Goal: Information Seeking & Learning: Learn about a topic

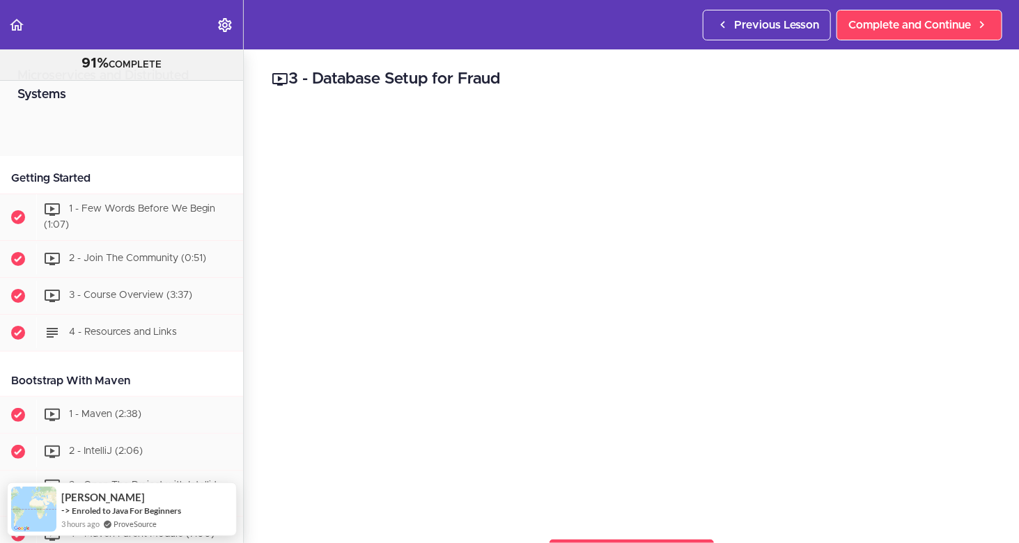
scroll to position [948, 0]
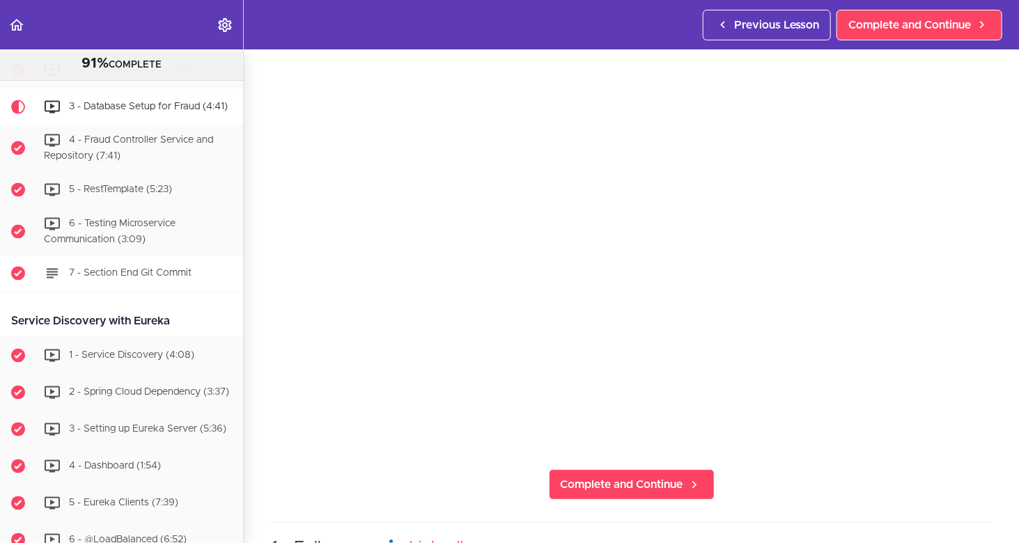
scroll to position [744, 0]
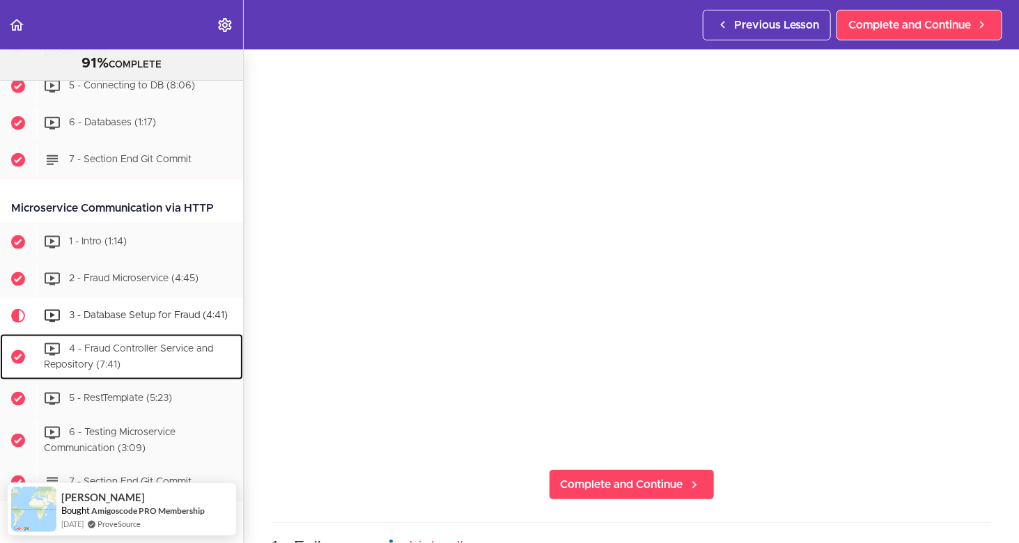
click at [188, 350] on div "4 - Fraud Controller Service and Repository (7:41)" at bounding box center [139, 357] width 207 height 46
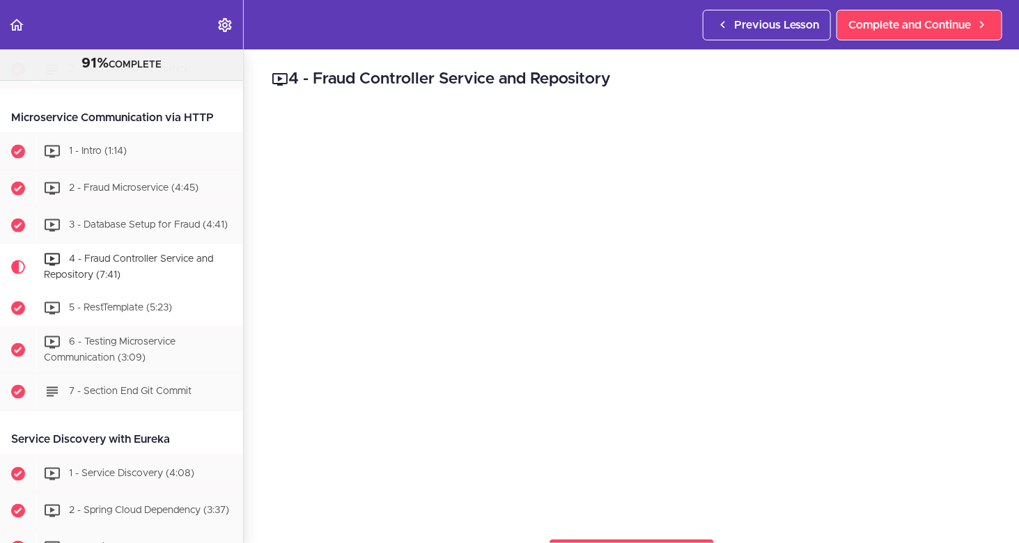
scroll to position [832, 0]
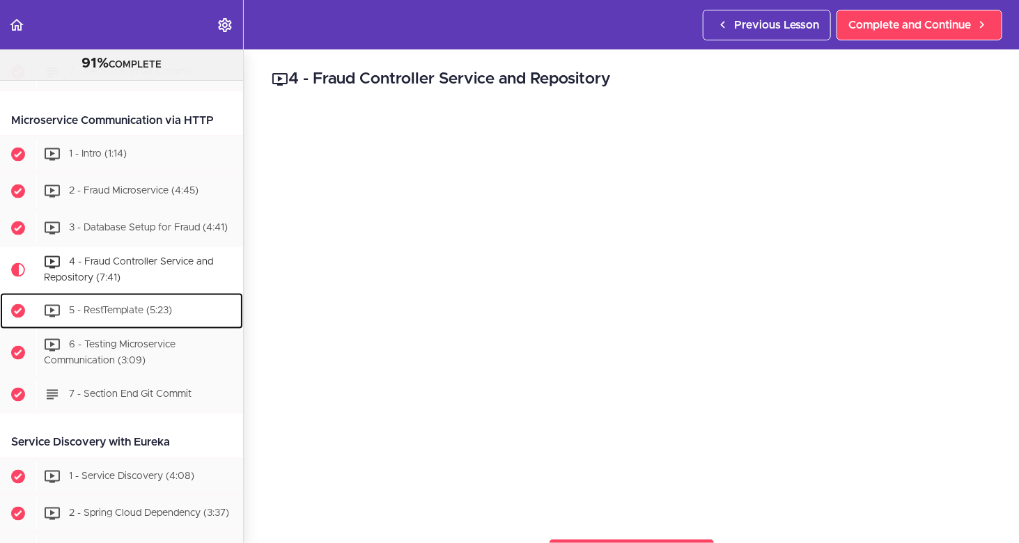
click at [124, 307] on span "5 - RestTemplate (5:23)" at bounding box center [120, 311] width 103 height 10
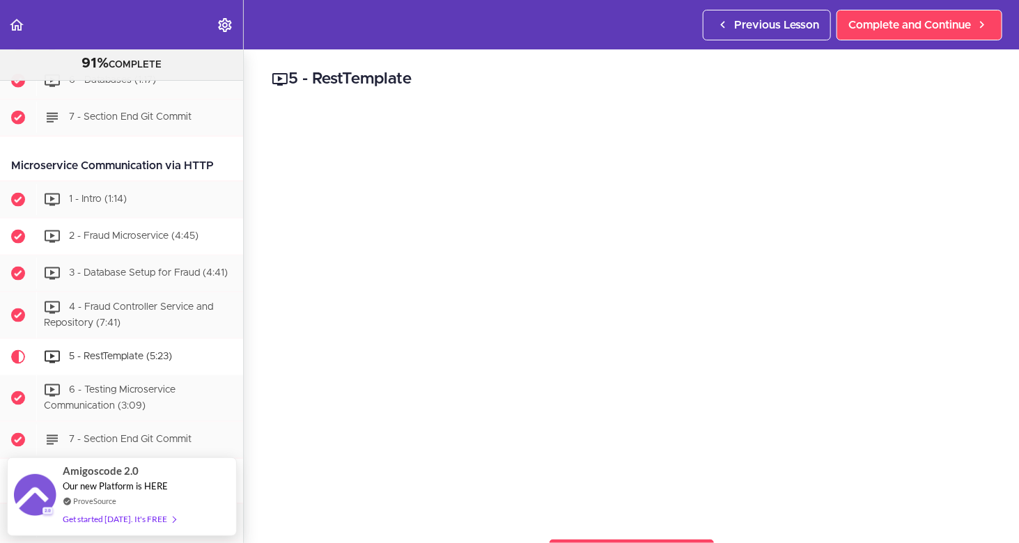
scroll to position [879, 0]
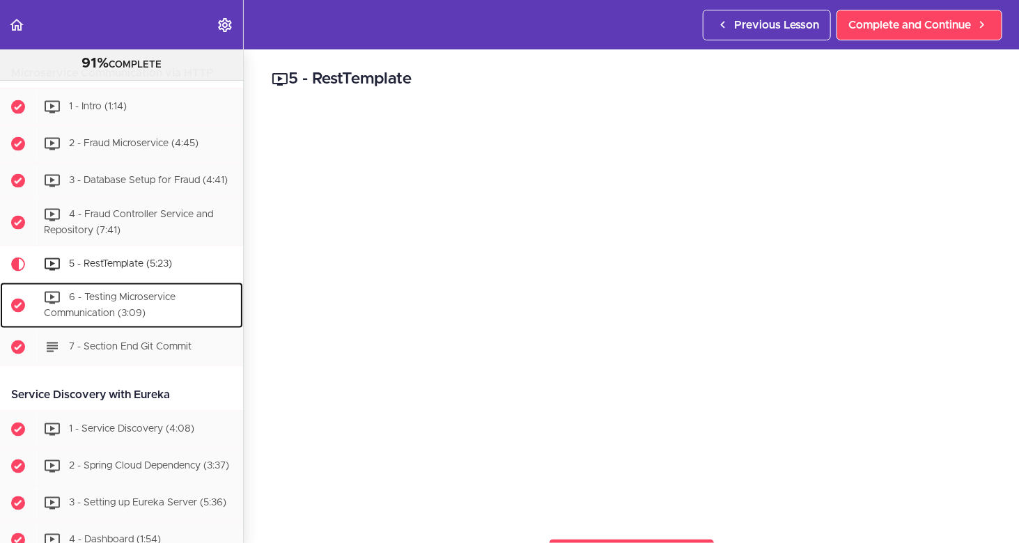
click at [107, 299] on div "6 - Testing Microservice Communication (3:09)" at bounding box center [139, 306] width 207 height 46
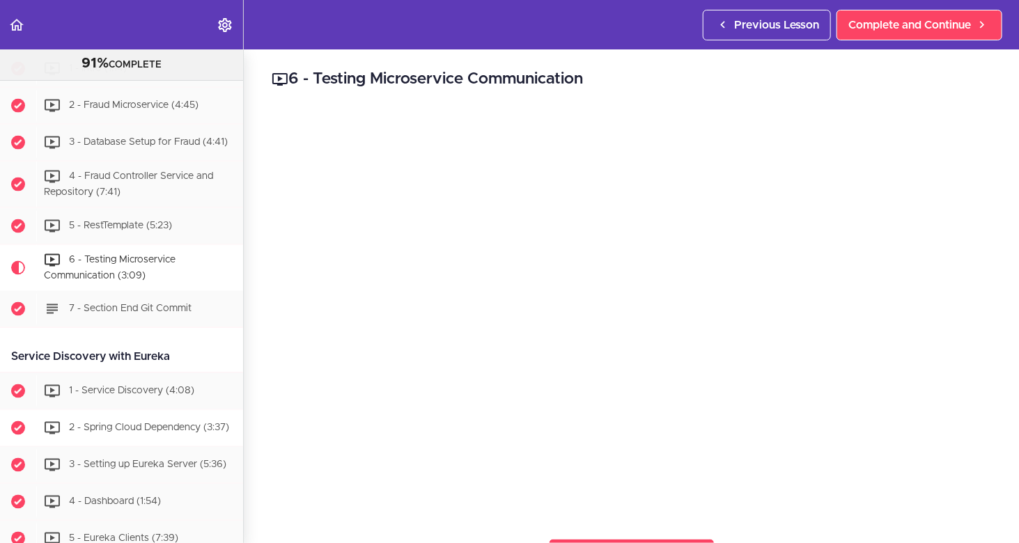
scroll to position [916, 0]
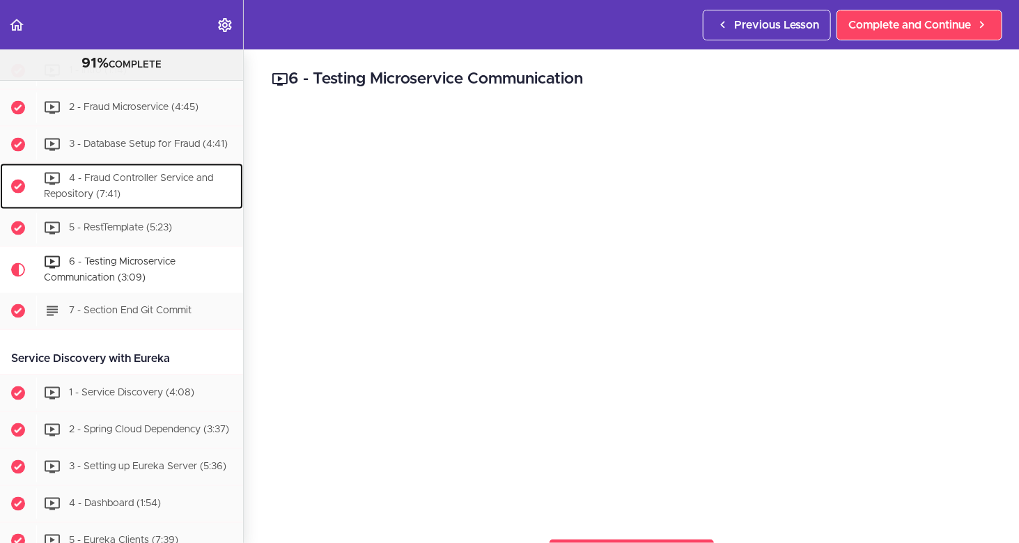
click at [138, 174] on span "4 - Fraud Controller Service and Repository (7:41)" at bounding box center [128, 187] width 169 height 26
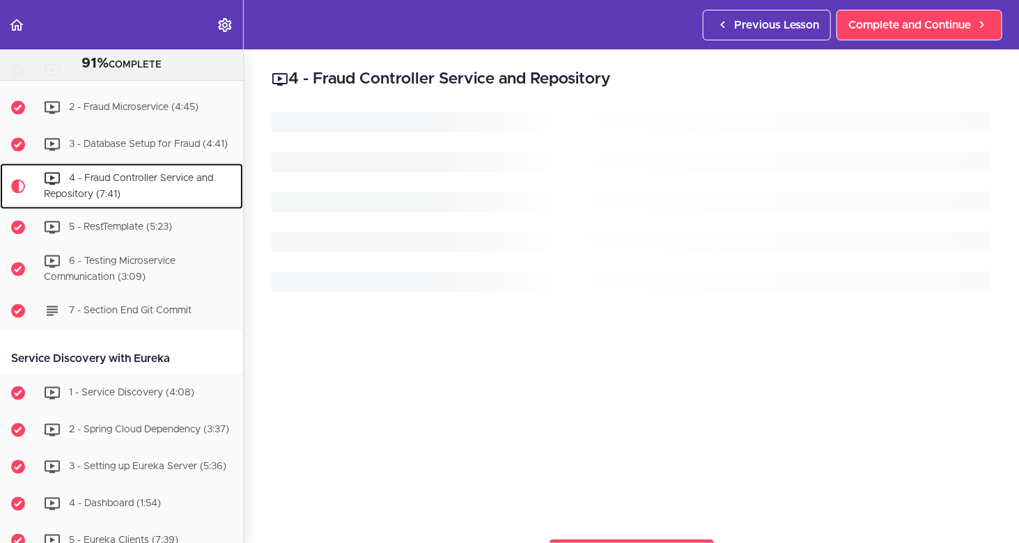
scroll to position [971, 0]
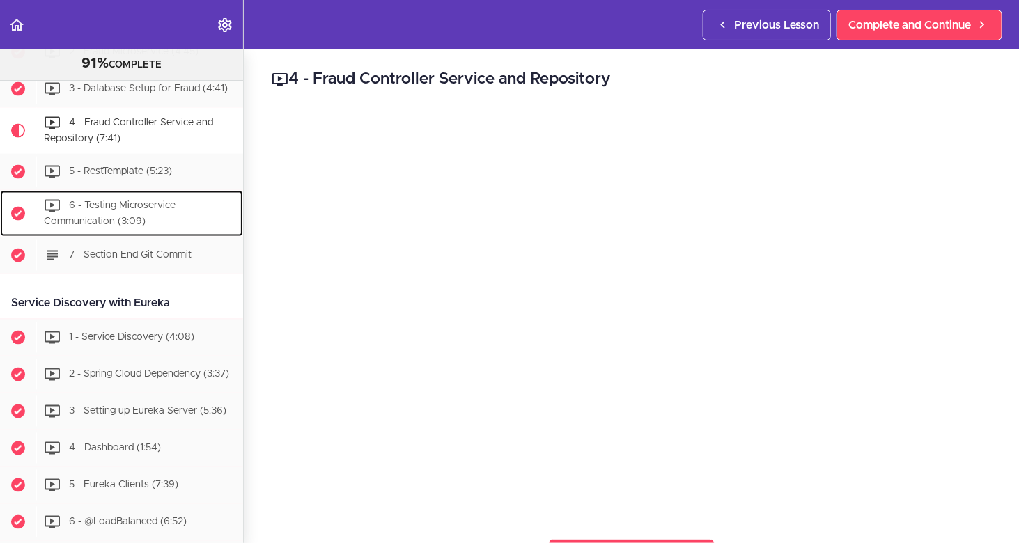
click at [135, 213] on span "6 - Testing Microservice Communication (3:09)" at bounding box center [110, 214] width 132 height 26
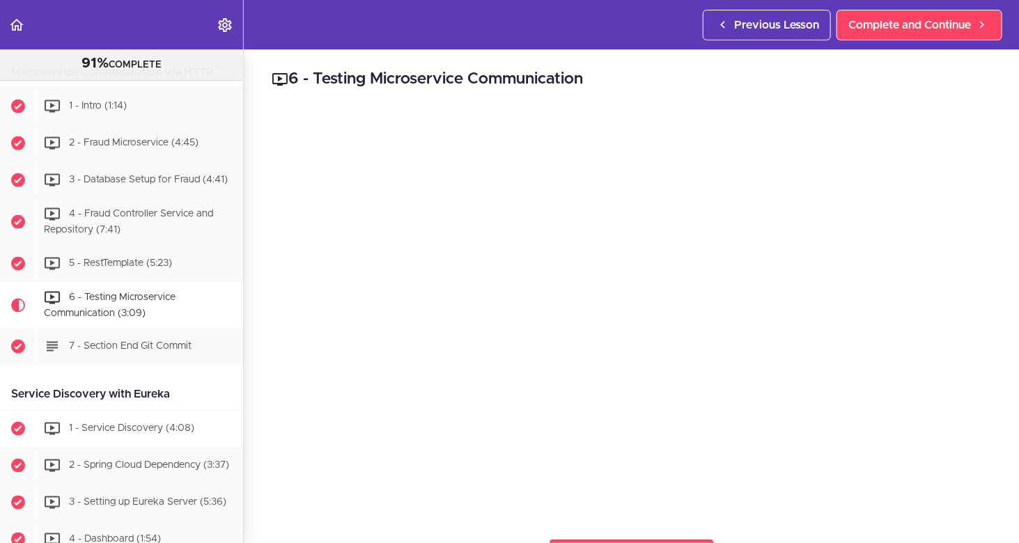
scroll to position [916, 0]
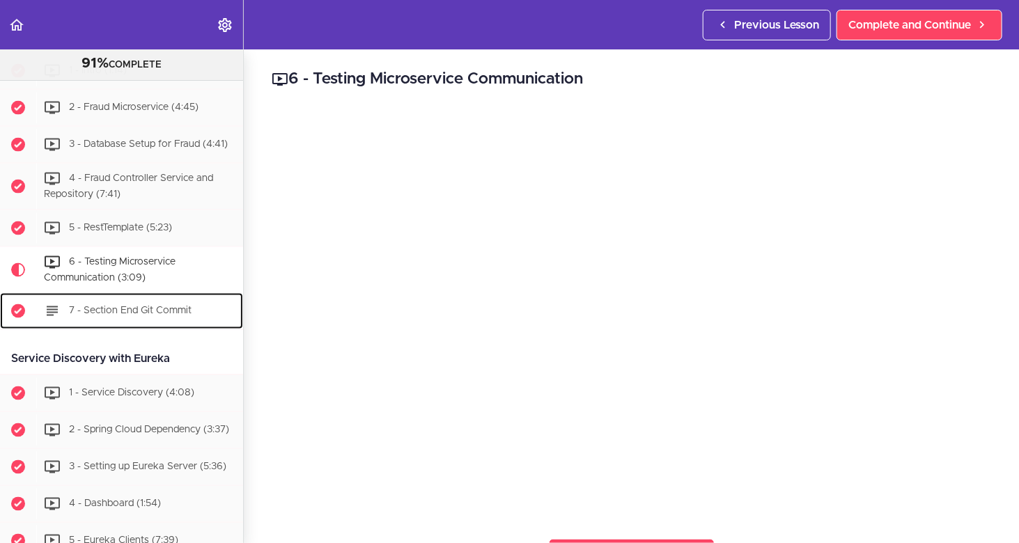
click at [88, 306] on span "7 - Section End Git Commit" at bounding box center [130, 311] width 123 height 10
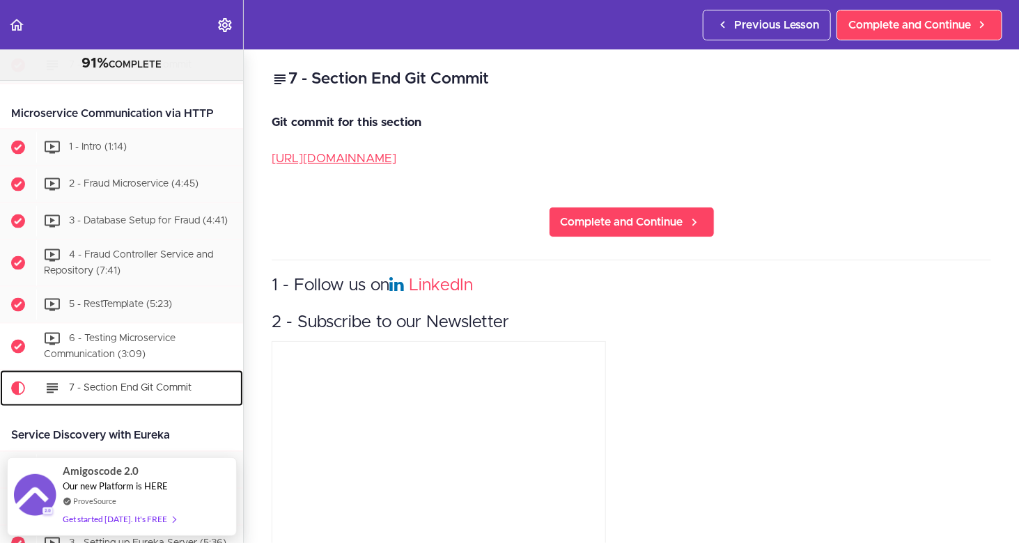
scroll to position [962, 0]
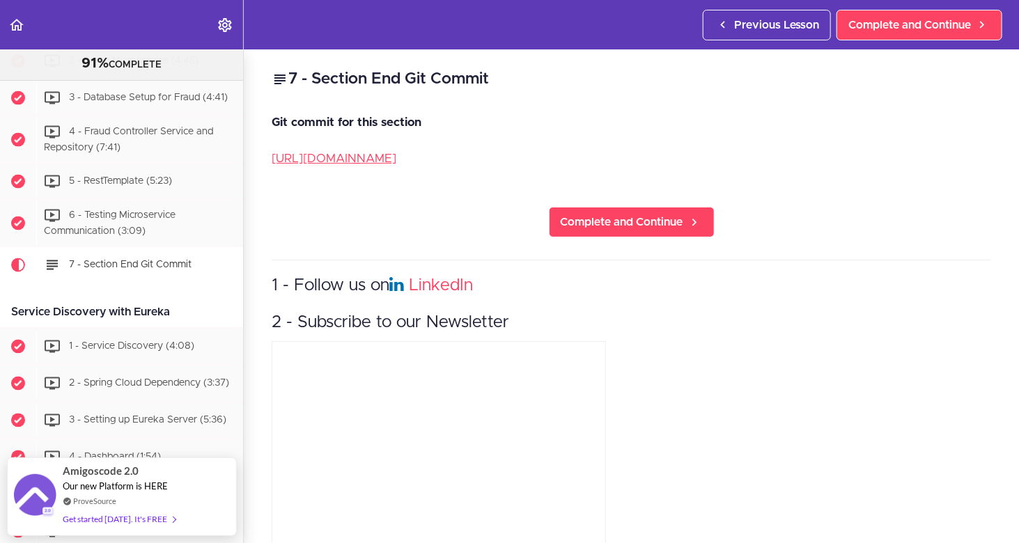
drag, startPoint x: 178, startPoint y: 301, endPoint x: 5, endPoint y: 300, distance: 173.5
click at [5, 300] on div "Service Discovery with Eureka" at bounding box center [121, 313] width 243 height 31
copy div "Service Discovery with Eureka"
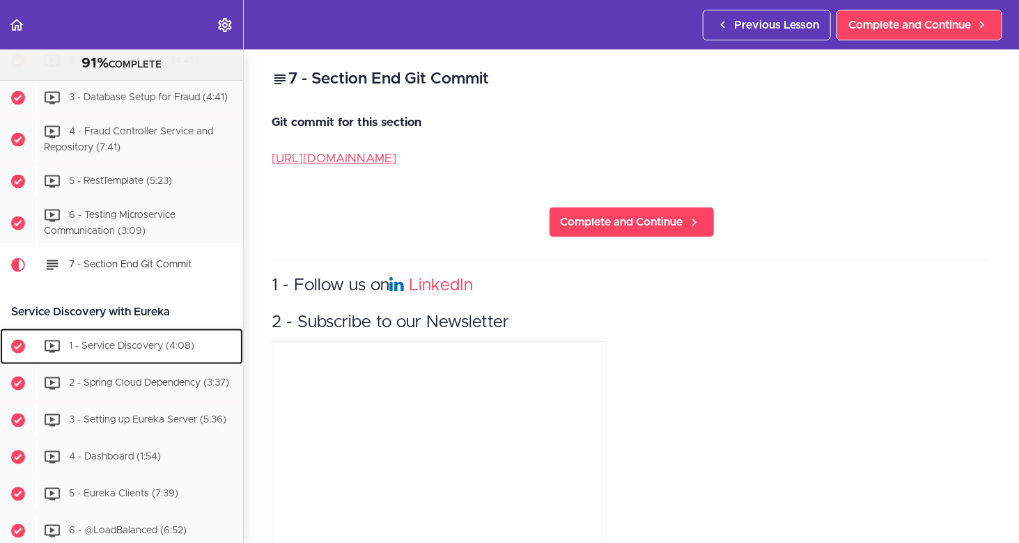
click at [152, 332] on div "1 - Service Discovery (4:08)" at bounding box center [139, 347] width 207 height 31
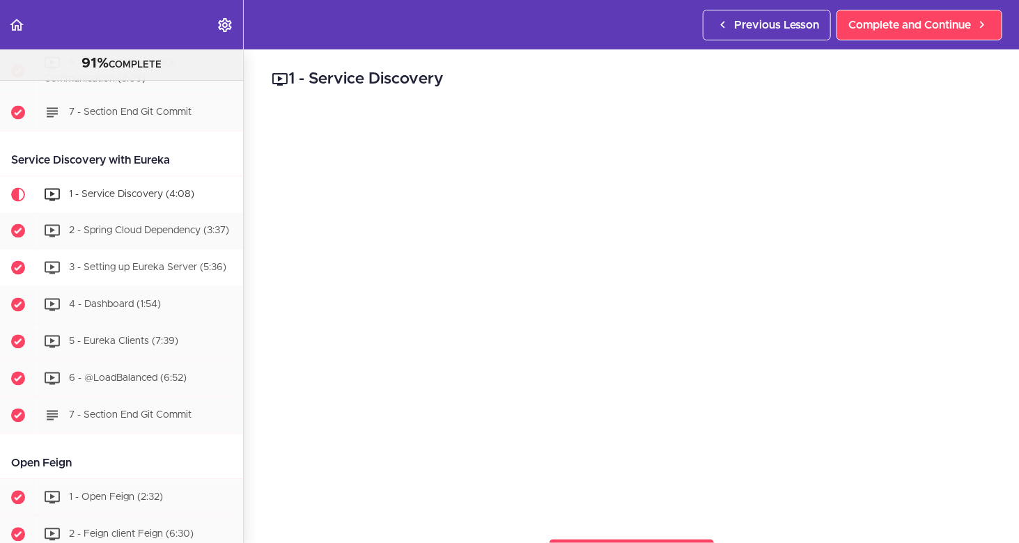
scroll to position [1113, 0]
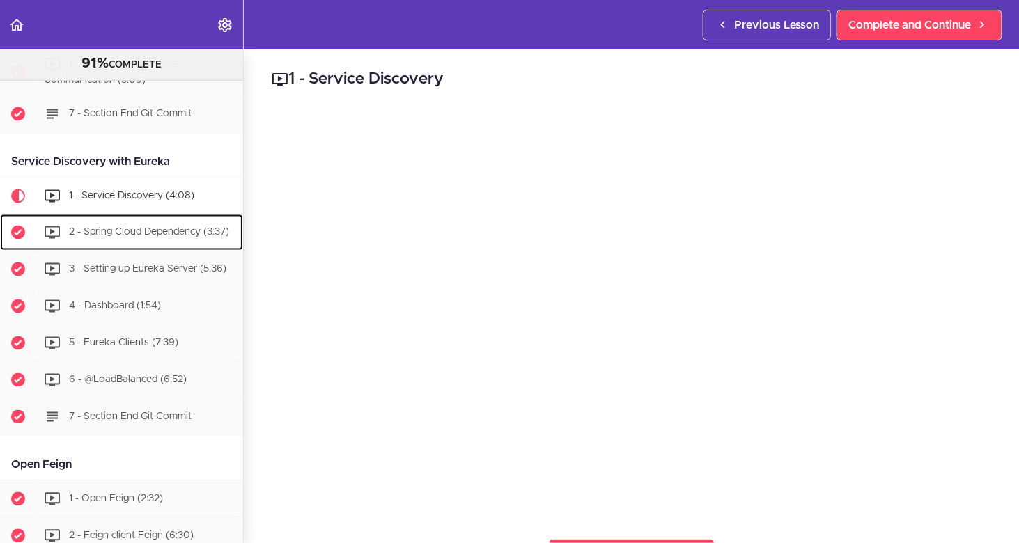
click at [132, 227] on span "2 - Spring Cloud Dependency (3:37)" at bounding box center [149, 232] width 160 height 10
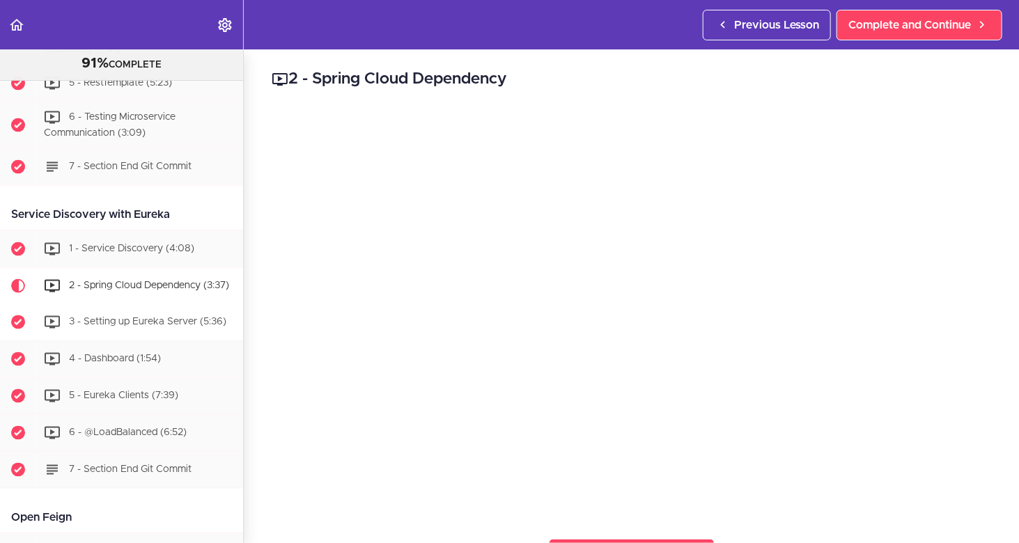
scroll to position [1150, 0]
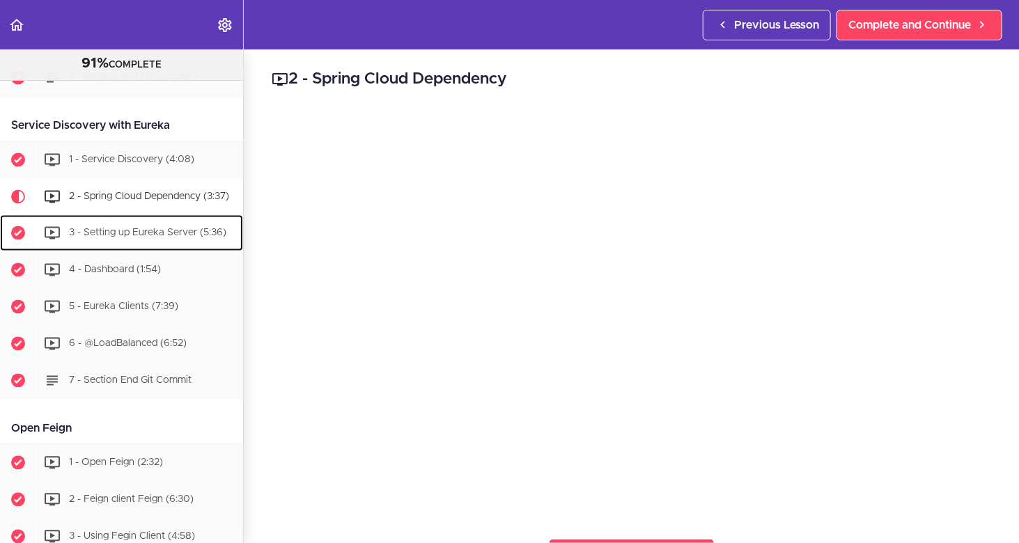
click at [141, 238] on span "3 - Setting up Eureka Server (5:36)" at bounding box center [147, 233] width 157 height 10
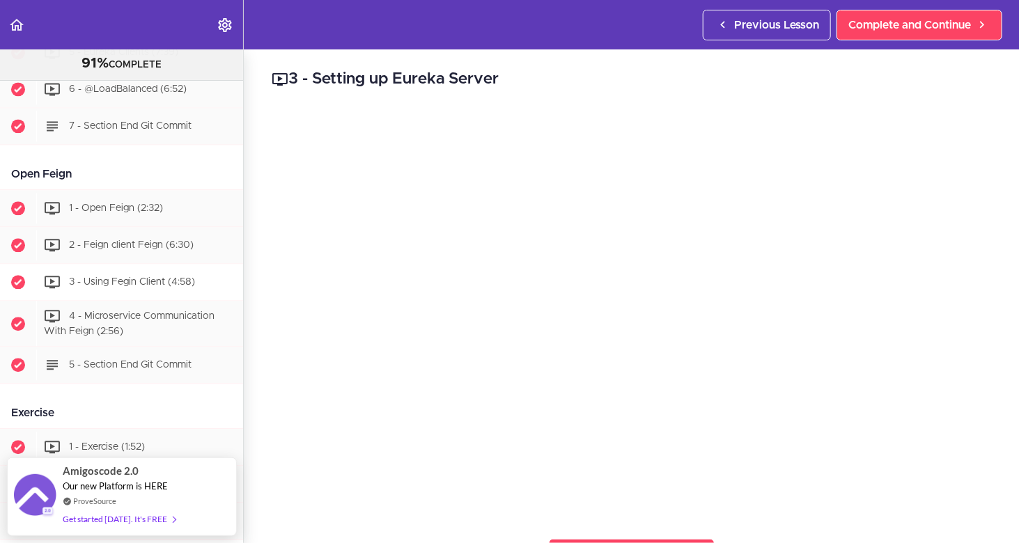
scroll to position [1405, 0]
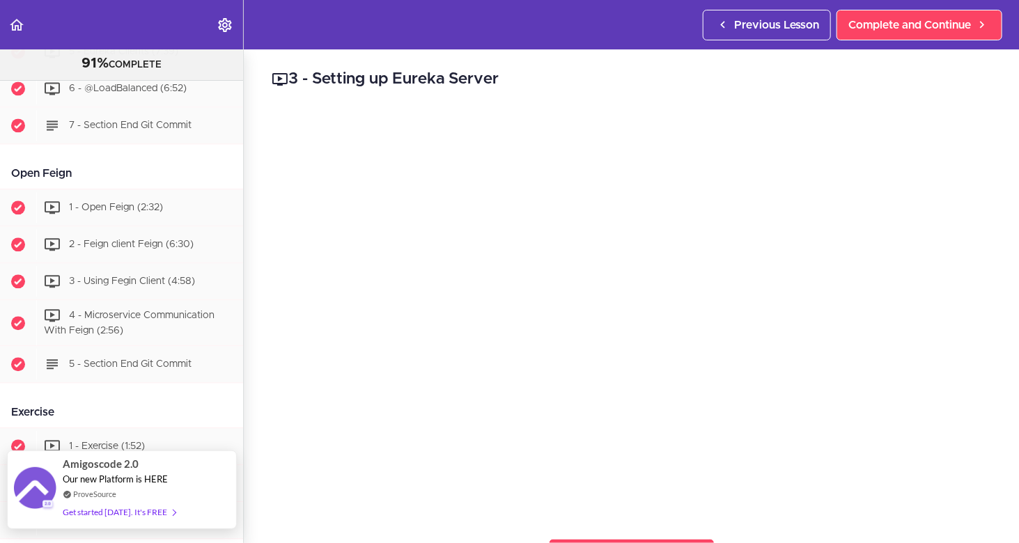
click at [85, 512] on div "Get started [DATE]. It's FREE" at bounding box center [119, 512] width 113 height 16
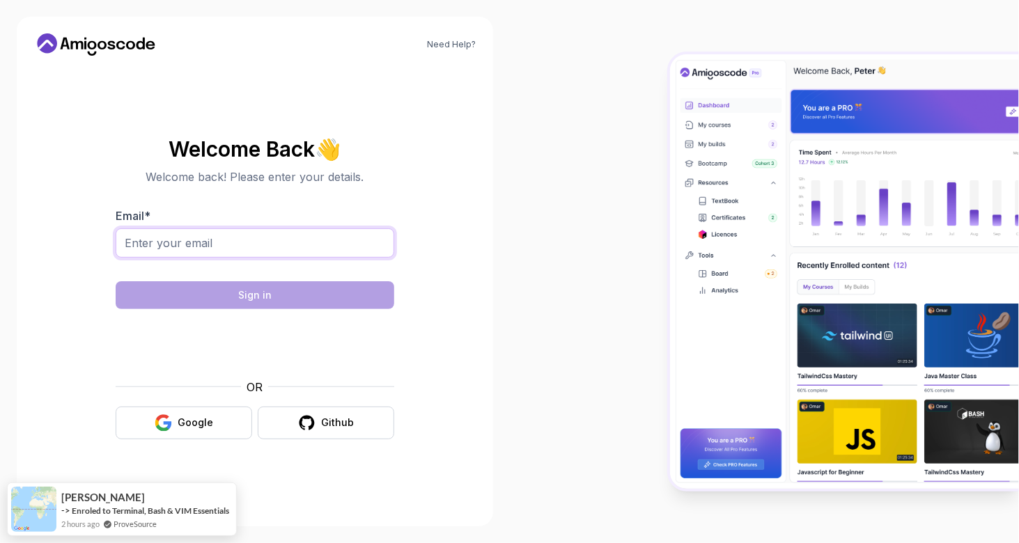
click at [206, 242] on input "Email *" at bounding box center [255, 243] width 279 height 29
type input "shepotik@gmail.com"
drag, startPoint x: 201, startPoint y: 243, endPoint x: 70, endPoint y: 235, distance: 131.9
click at [70, 235] on section "Welcome Back 👋 Welcome back! Please enter your details. Email * shepotik@gmail.…" at bounding box center [254, 289] width 443 height 330
click at [299, 238] on input "Email *" at bounding box center [255, 243] width 279 height 29
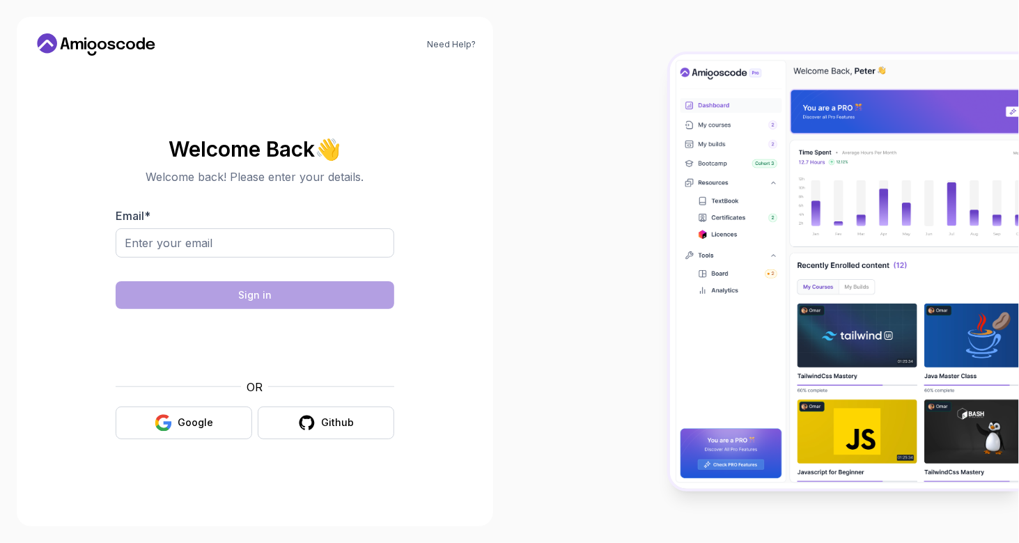
click at [569, 173] on div at bounding box center [765, 271] width 510 height 543
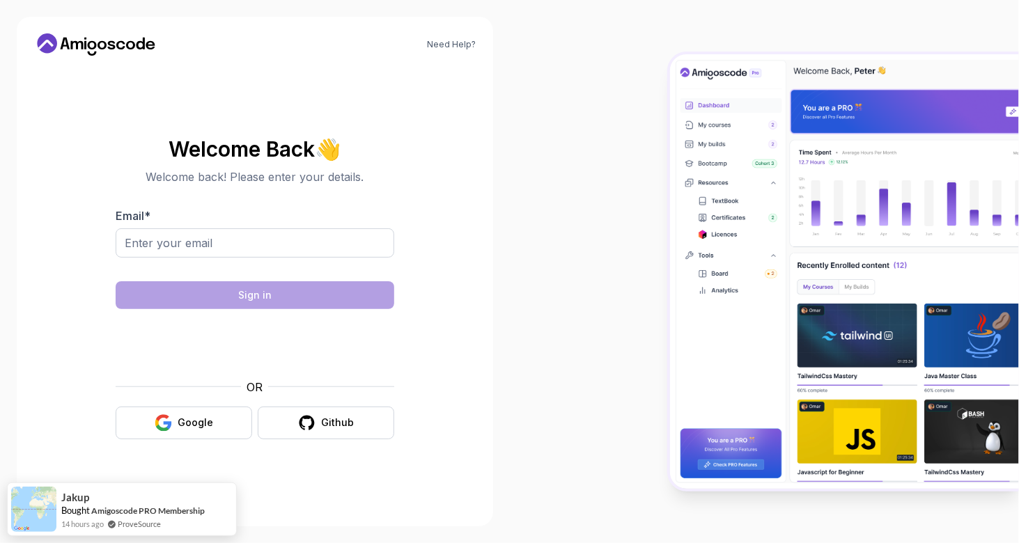
drag, startPoint x: 508, startPoint y: 54, endPoint x: 518, endPoint y: 49, distance: 11.8
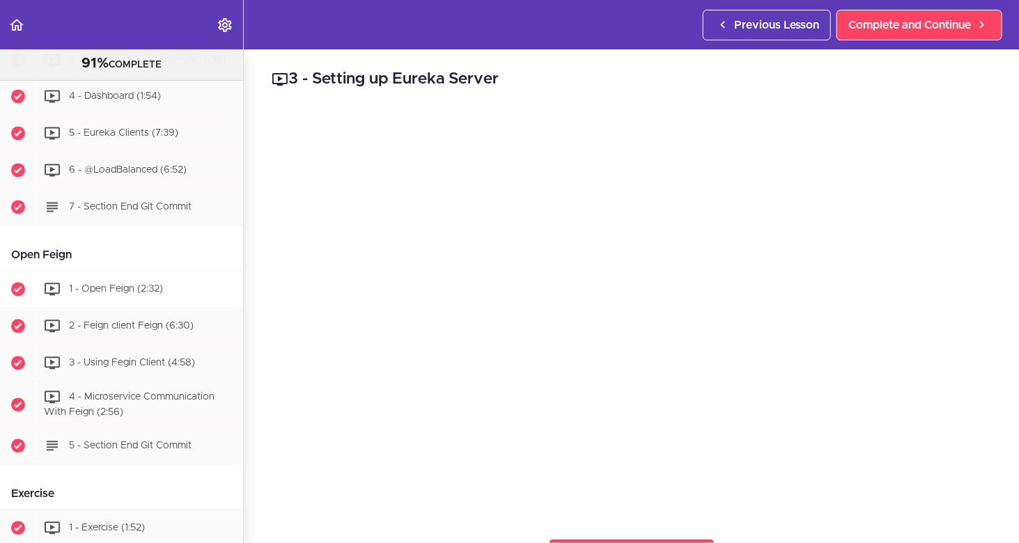
scroll to position [1115, 0]
